Goal: Complete application form

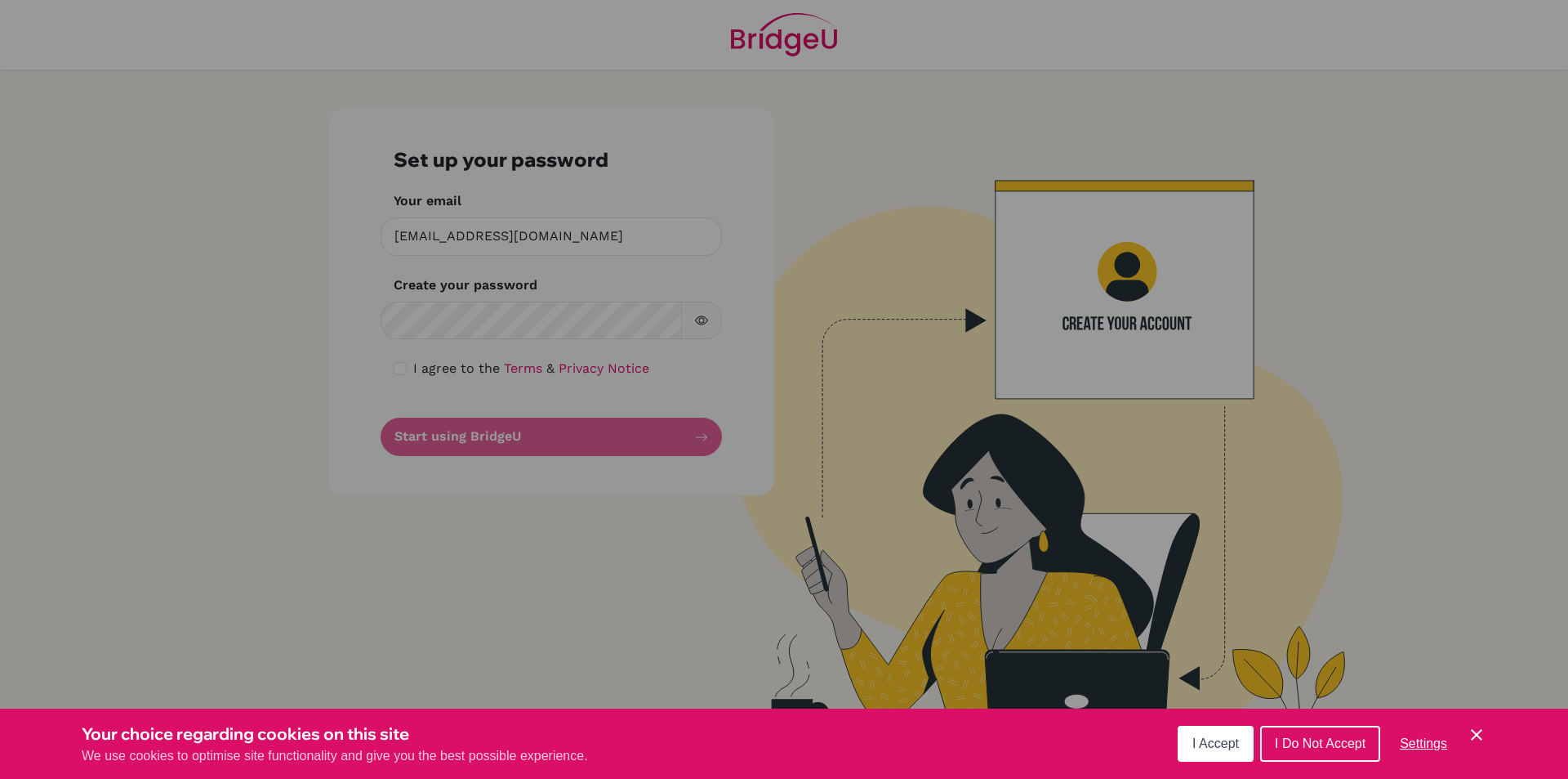
drag, startPoint x: 0, startPoint y: 0, endPoint x: 1218, endPoint y: 748, distance: 1429.3
click at [1218, 748] on span "I Accept" at bounding box center [1216, 743] width 47 height 14
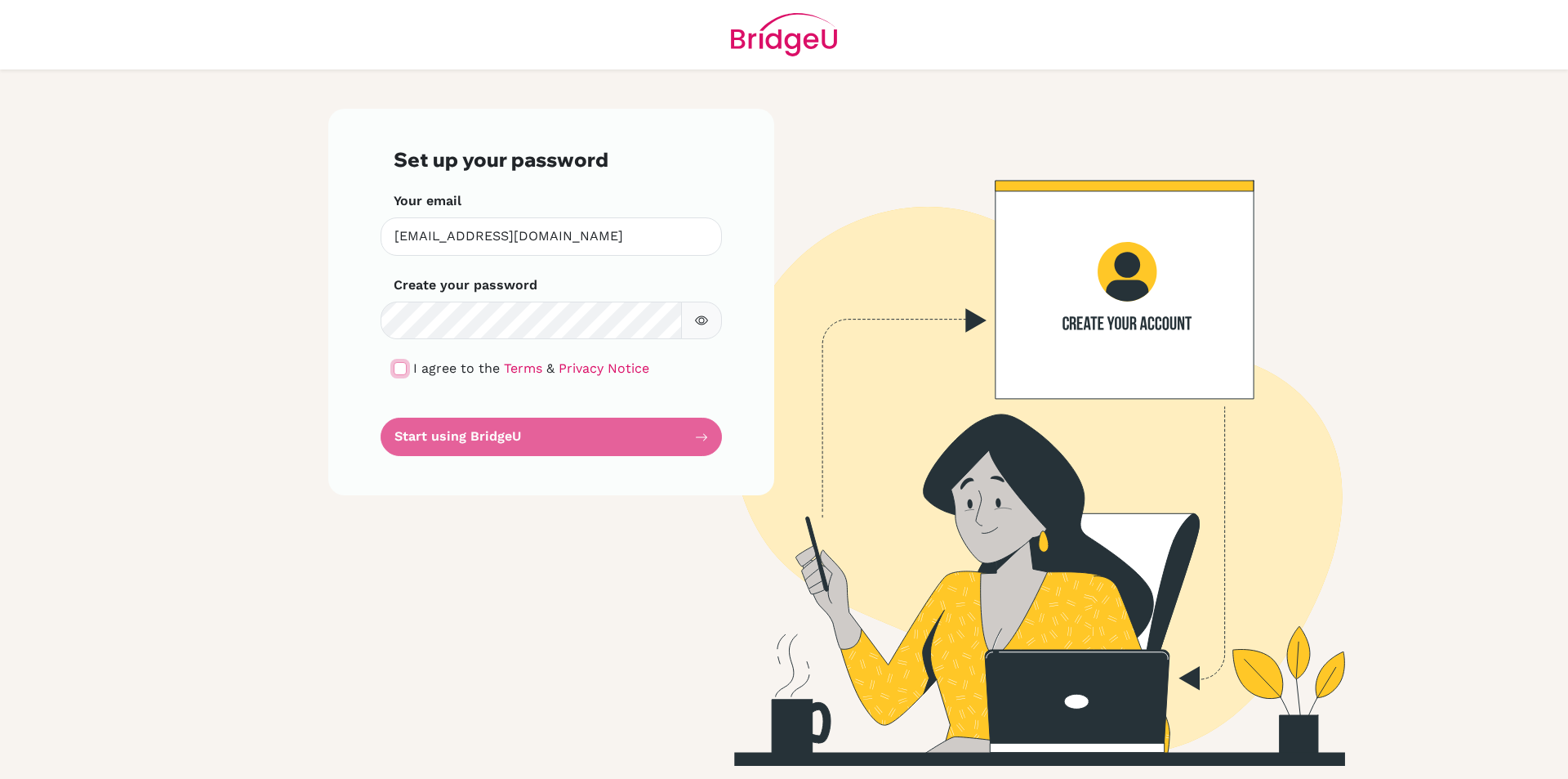
click at [402, 372] on input "checkbox" at bounding box center [401, 369] width 13 height 13
checkbox input "true"
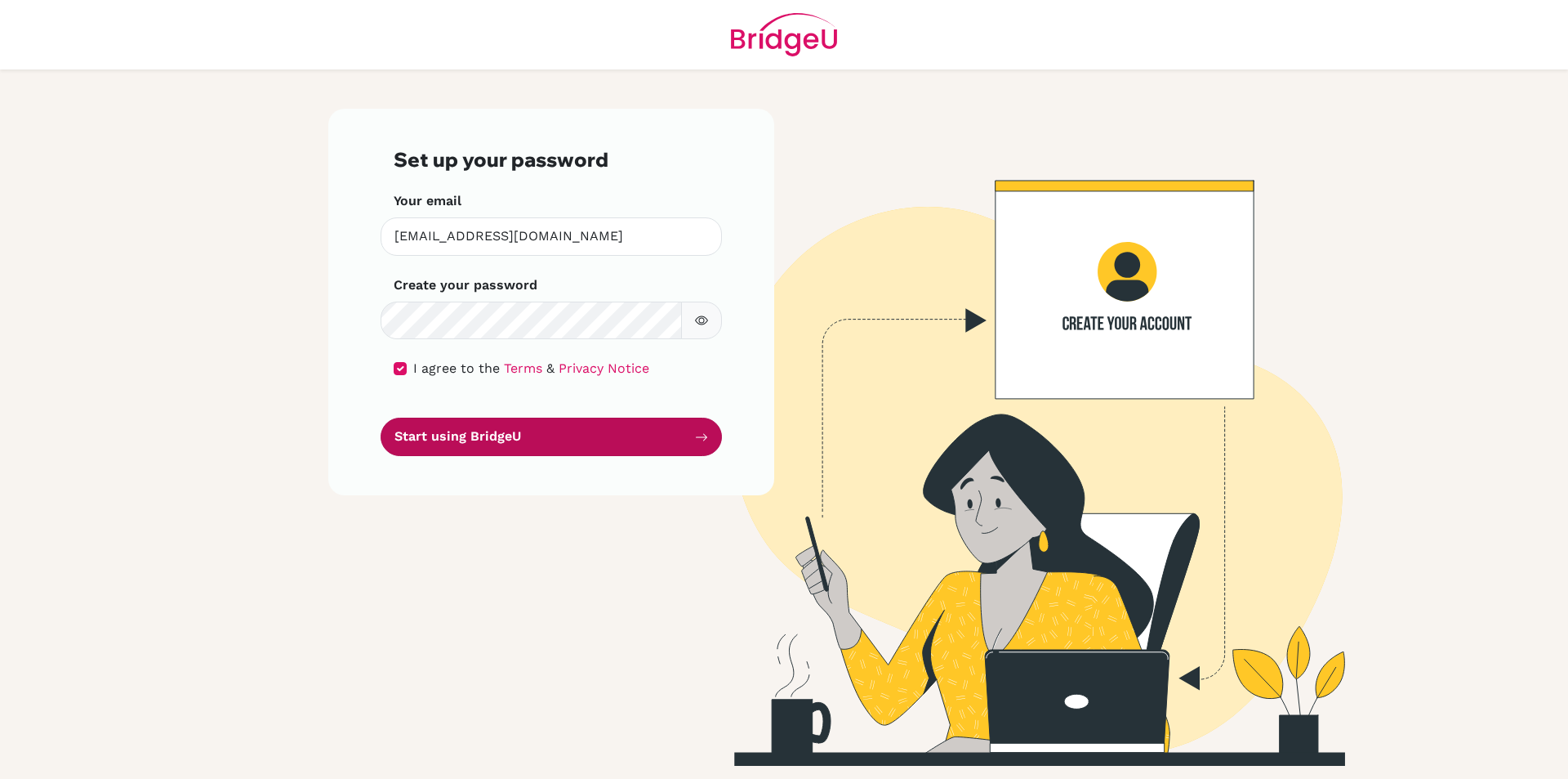
click at [487, 432] on button "Start using BridgeU" at bounding box center [552, 436] width 342 height 38
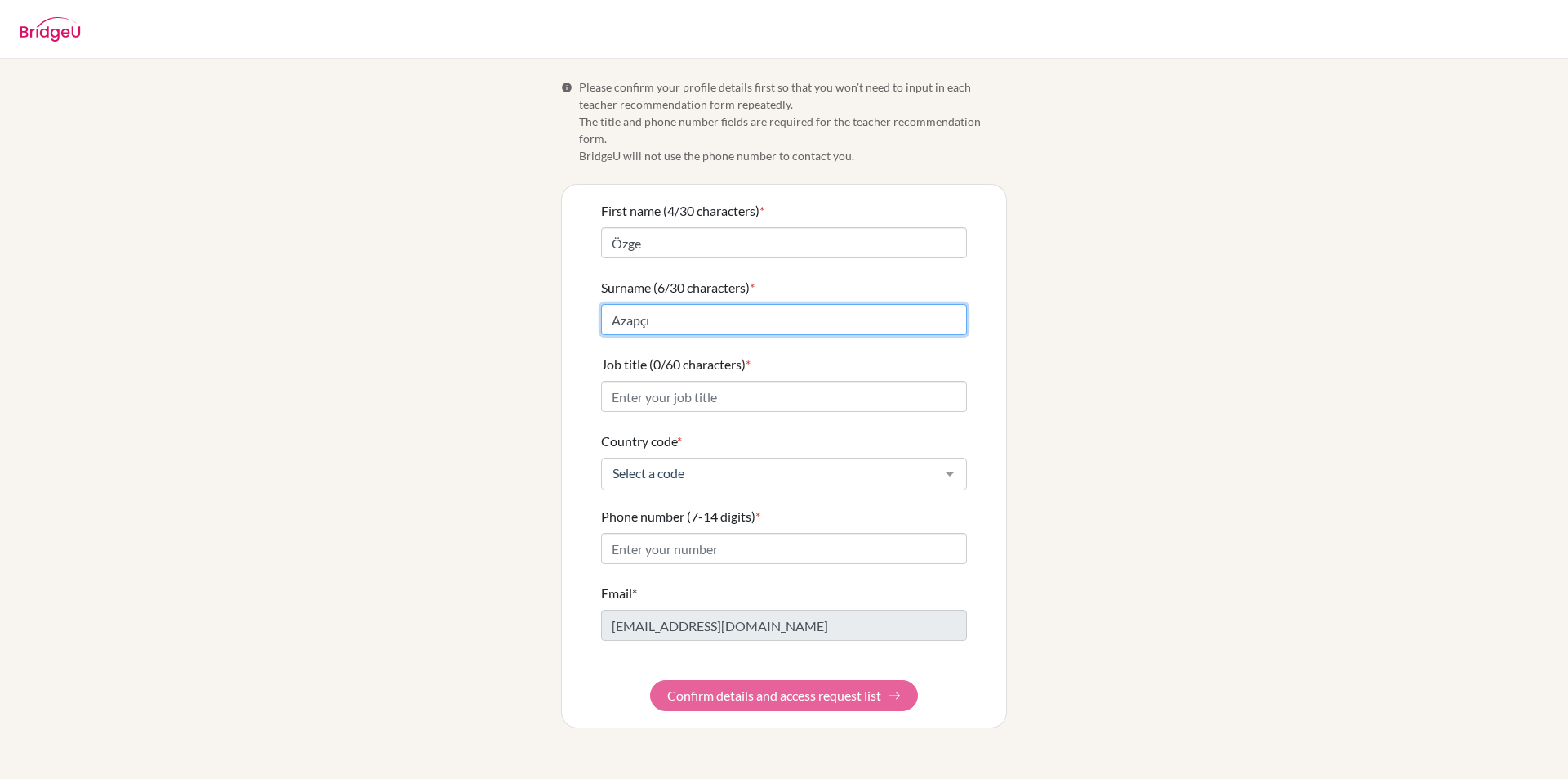
click at [640, 309] on input "Azapçı" at bounding box center [784, 319] width 366 height 31
click at [658, 305] on input "Azapçı" at bounding box center [784, 319] width 366 height 31
type input "Azapcı"
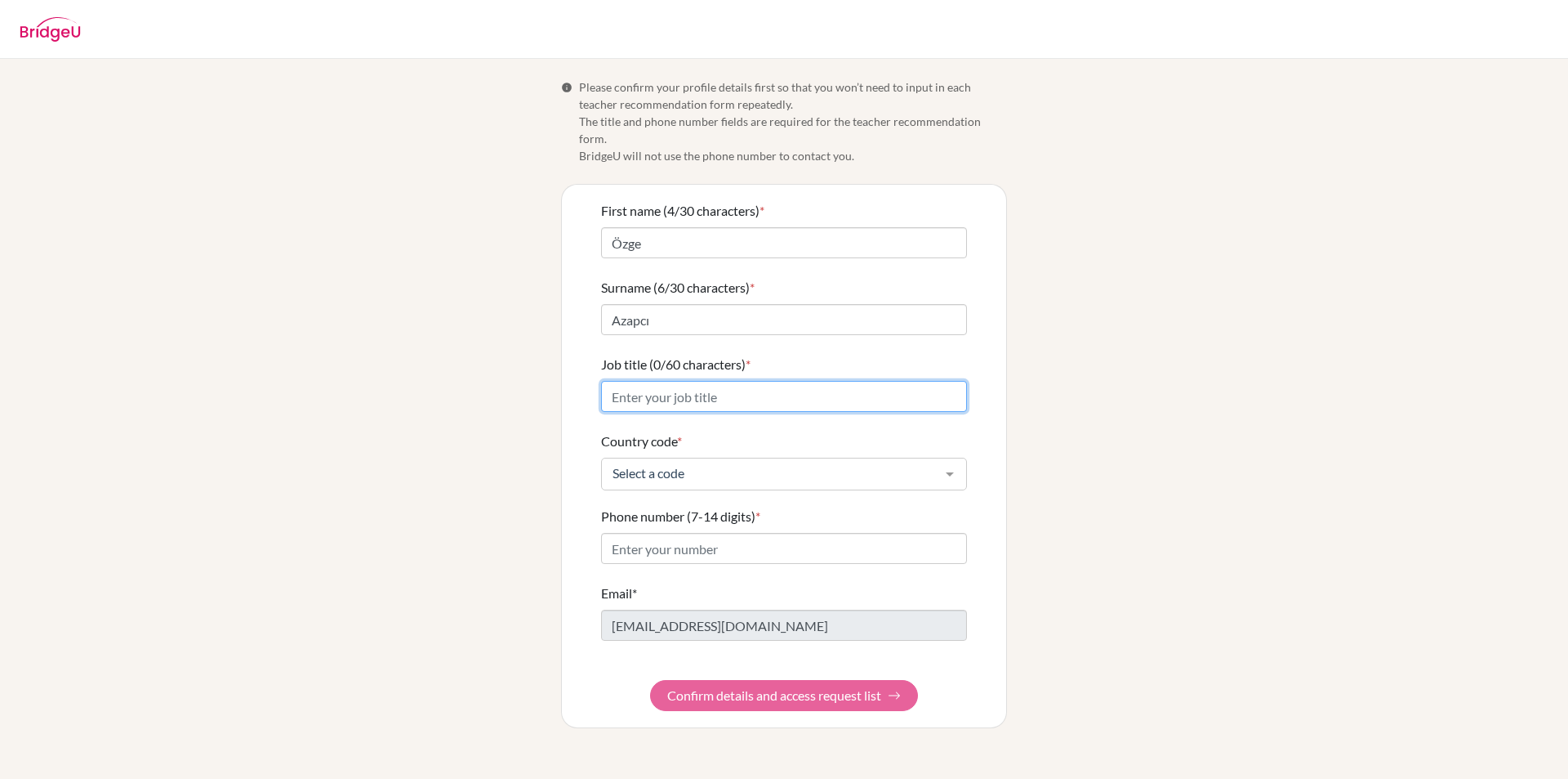
click at [647, 381] on input "Job title (0/60 characters) *" at bounding box center [784, 396] width 366 height 31
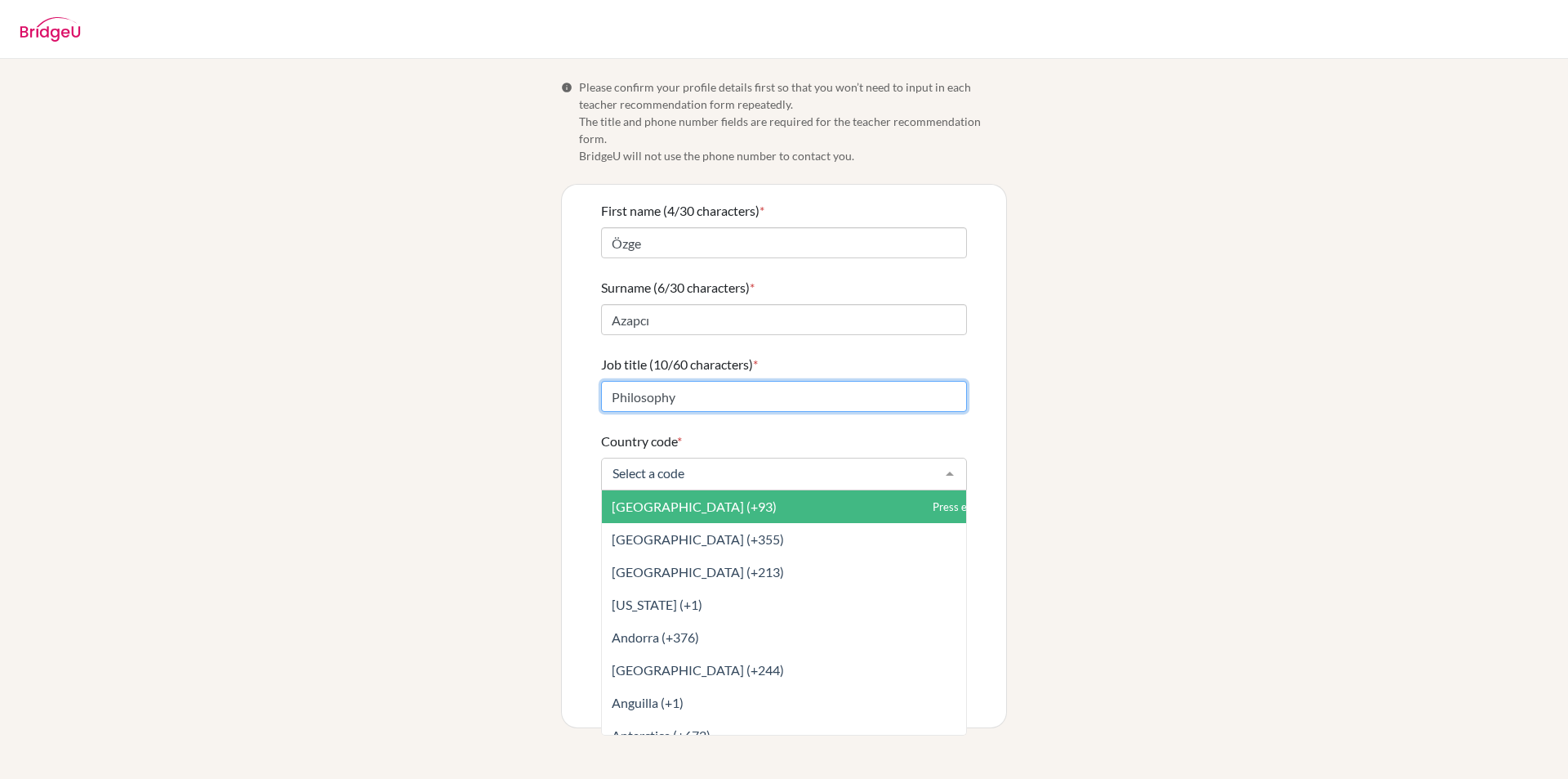
click at [768, 382] on input "Philosophy" at bounding box center [784, 396] width 366 height 31
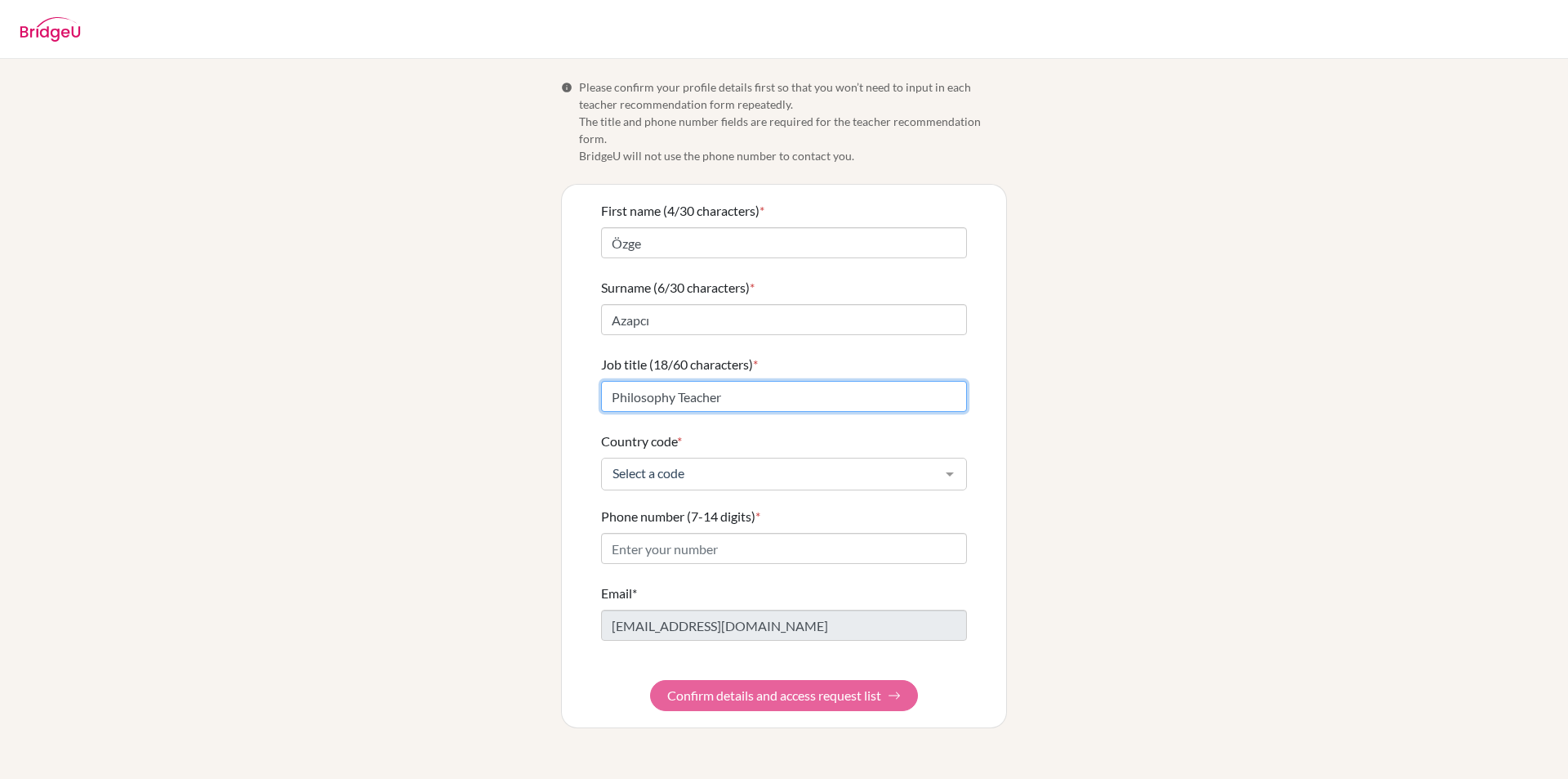
type input "Philosophy Teacher"
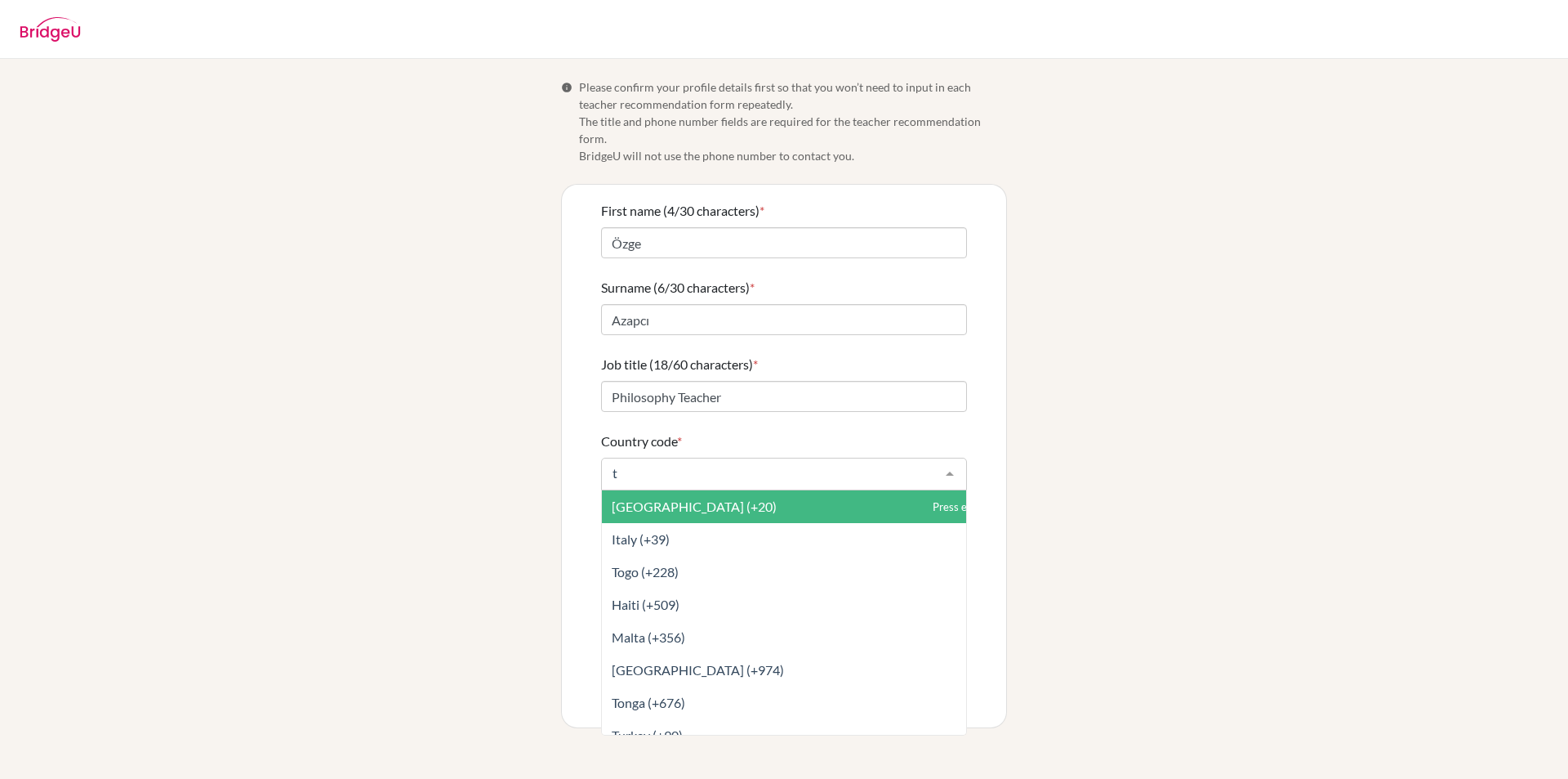
type input "tu"
click at [656, 499] on span "Turkey (+90)" at bounding box center [647, 506] width 71 height 16
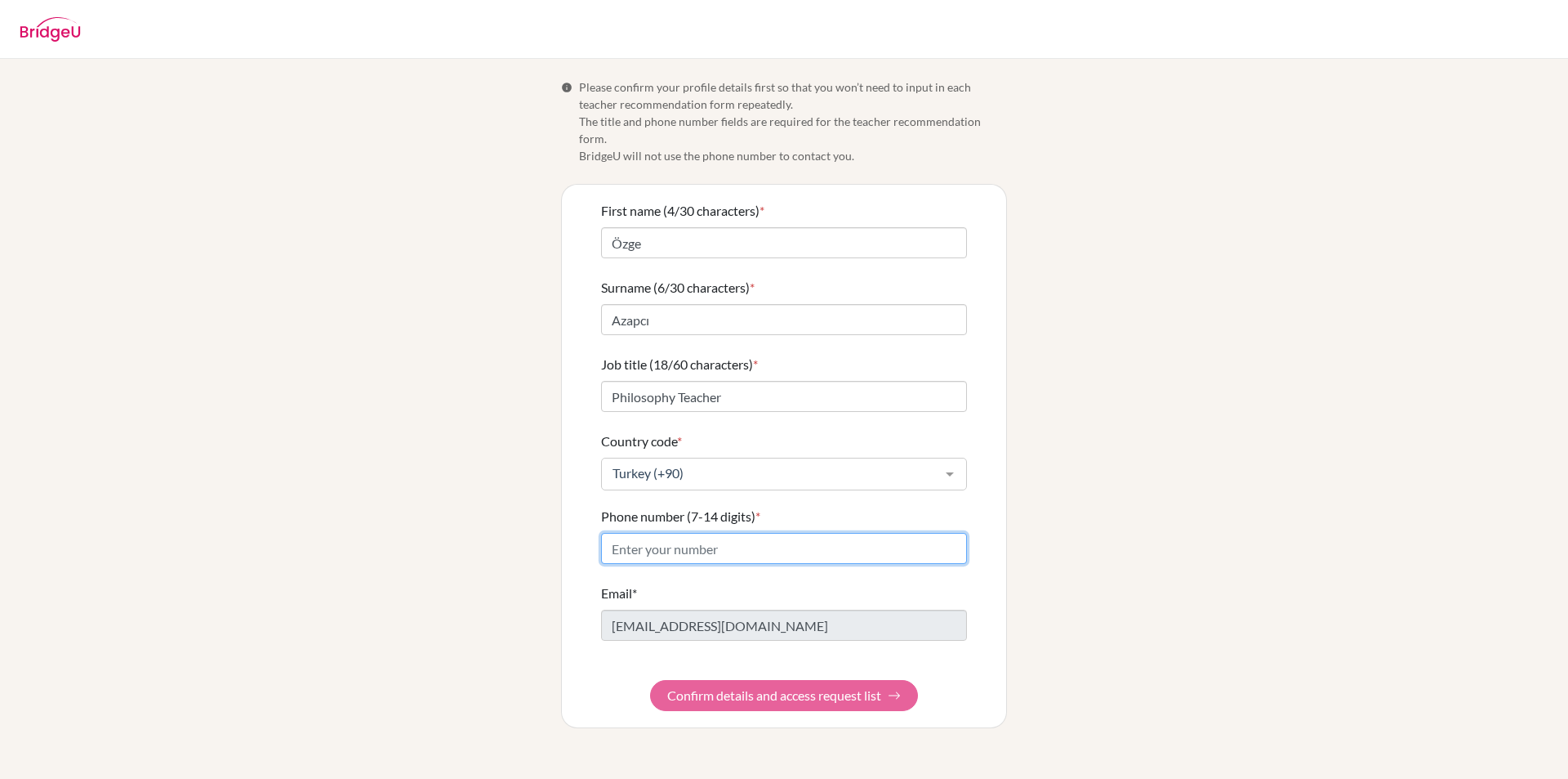
click at [656, 532] on input "Phone number (7-14 digits) *" at bounding box center [784, 547] width 366 height 31
type input "5336839683"
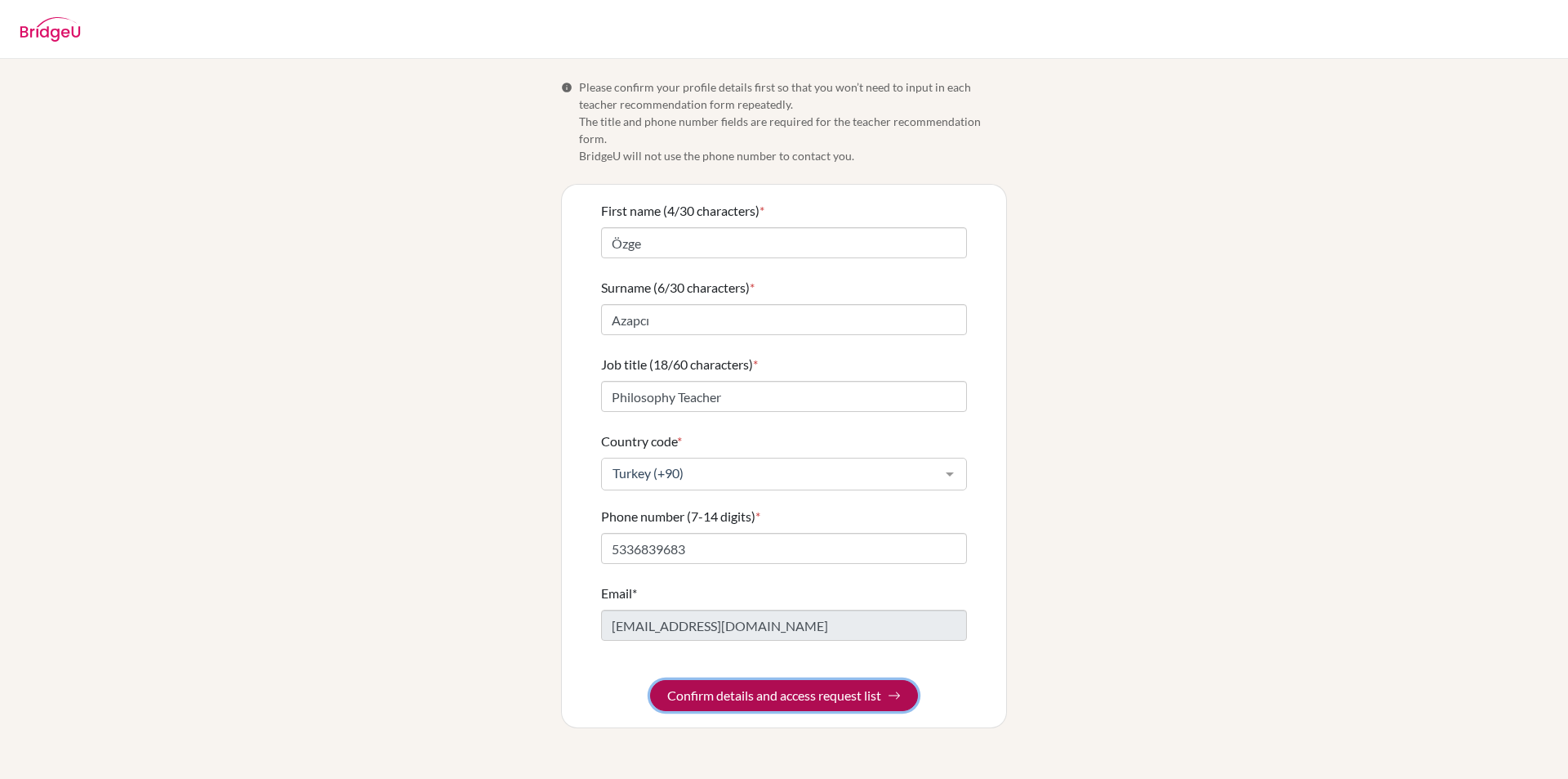
click at [729, 680] on button "Confirm details and access request list" at bounding box center [784, 695] width 268 height 31
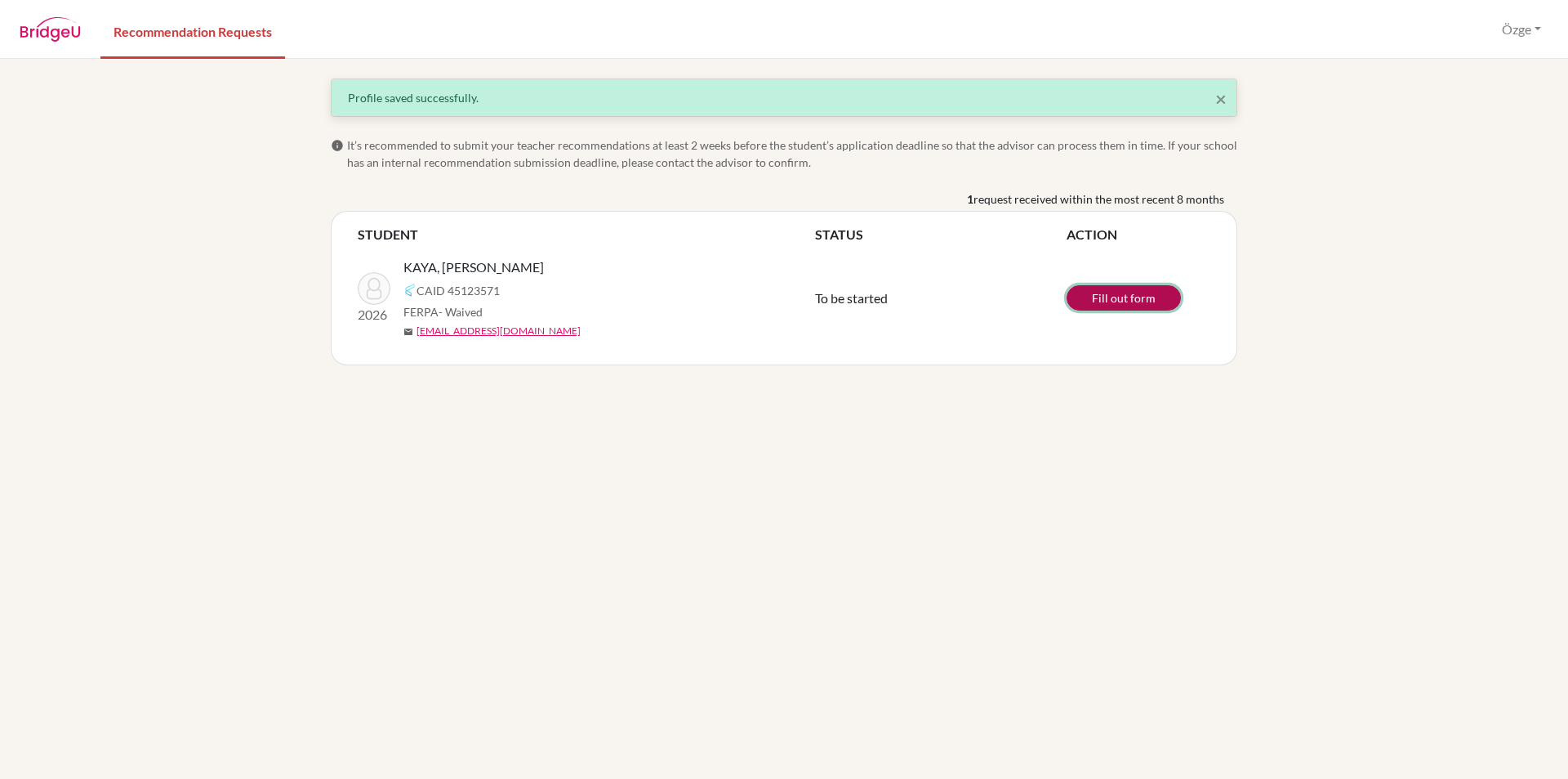
click at [1116, 296] on link "Fill out form" at bounding box center [1123, 297] width 114 height 25
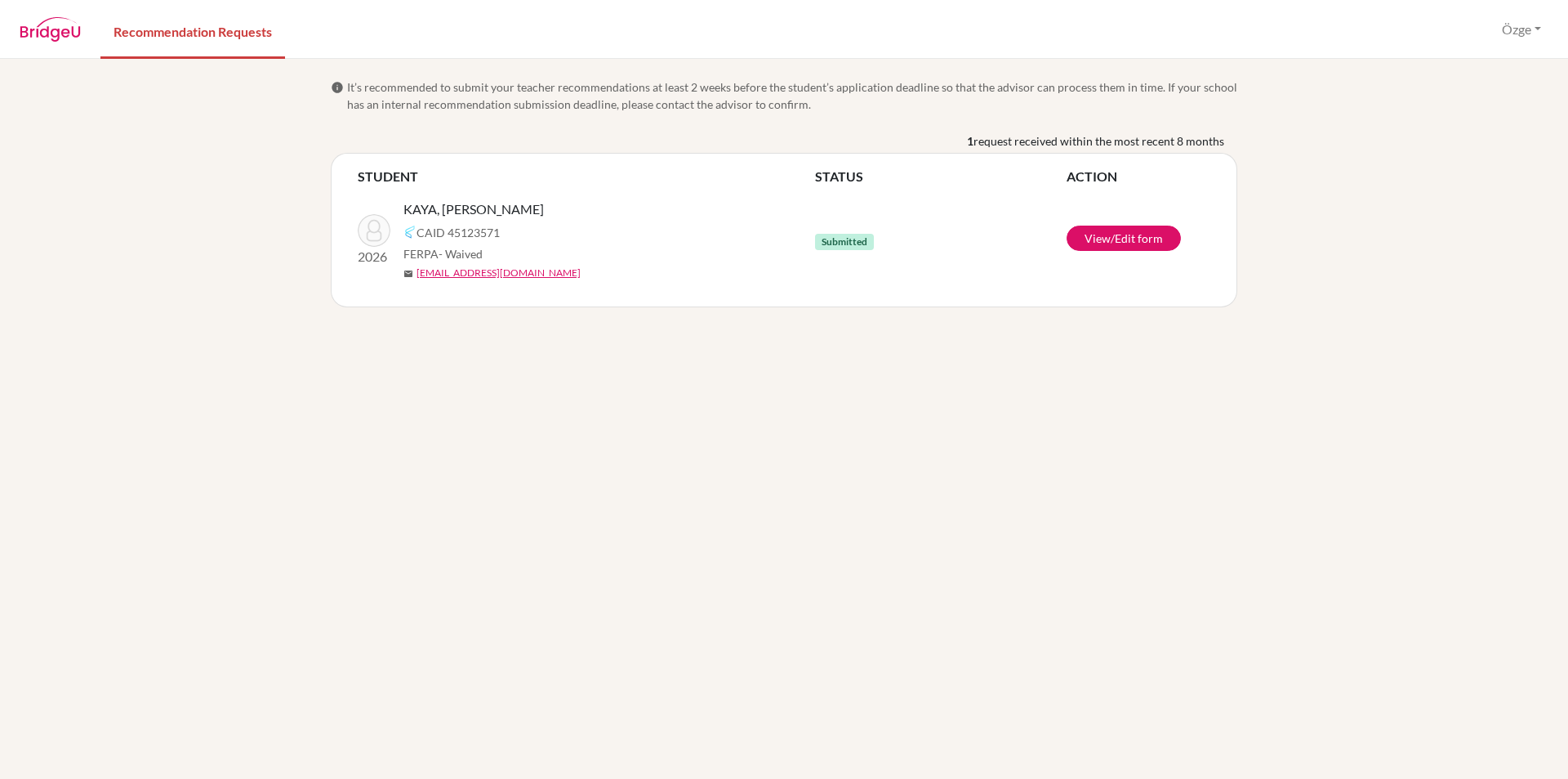
click at [583, 151] on div "1 request received within the most recent 8 months" at bounding box center [784, 143] width 907 height 21
click at [701, 124] on div "info It’s recommended to submit your teacher recommendations at least 2 weeks b…" at bounding box center [784, 192] width 931 height 229
